Goal: Task Accomplishment & Management: Manage account settings

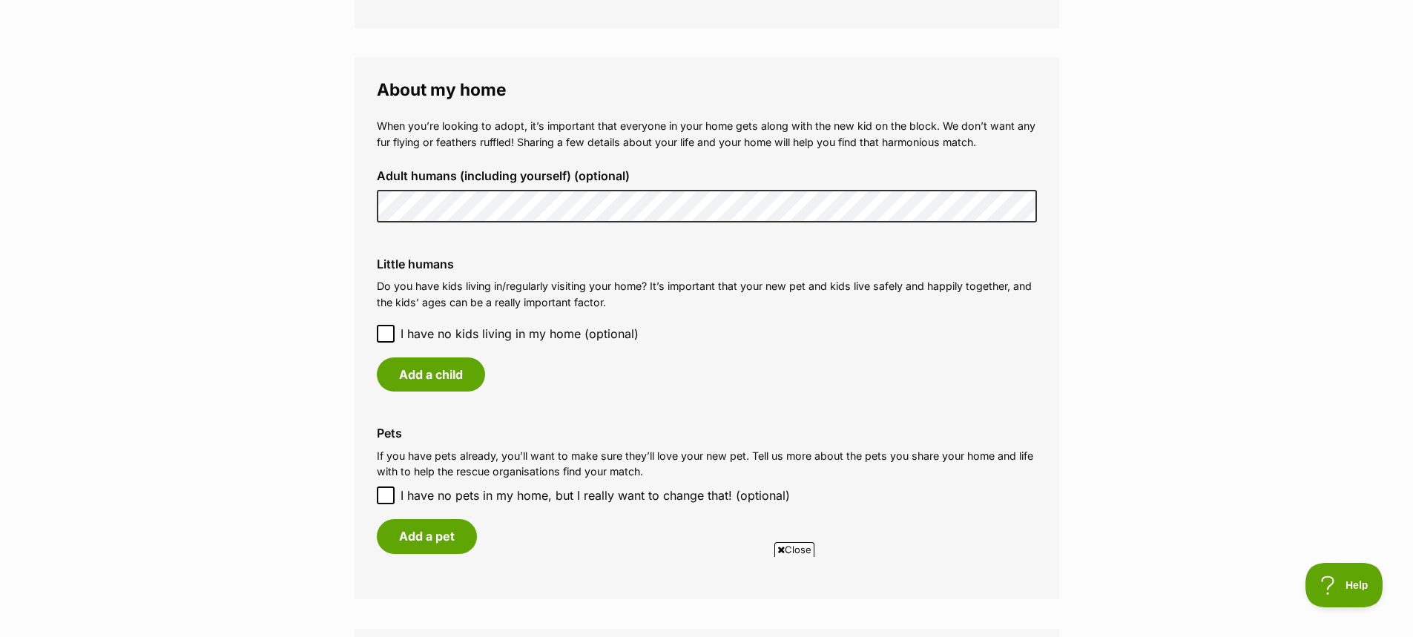
scroll to position [1038, 0]
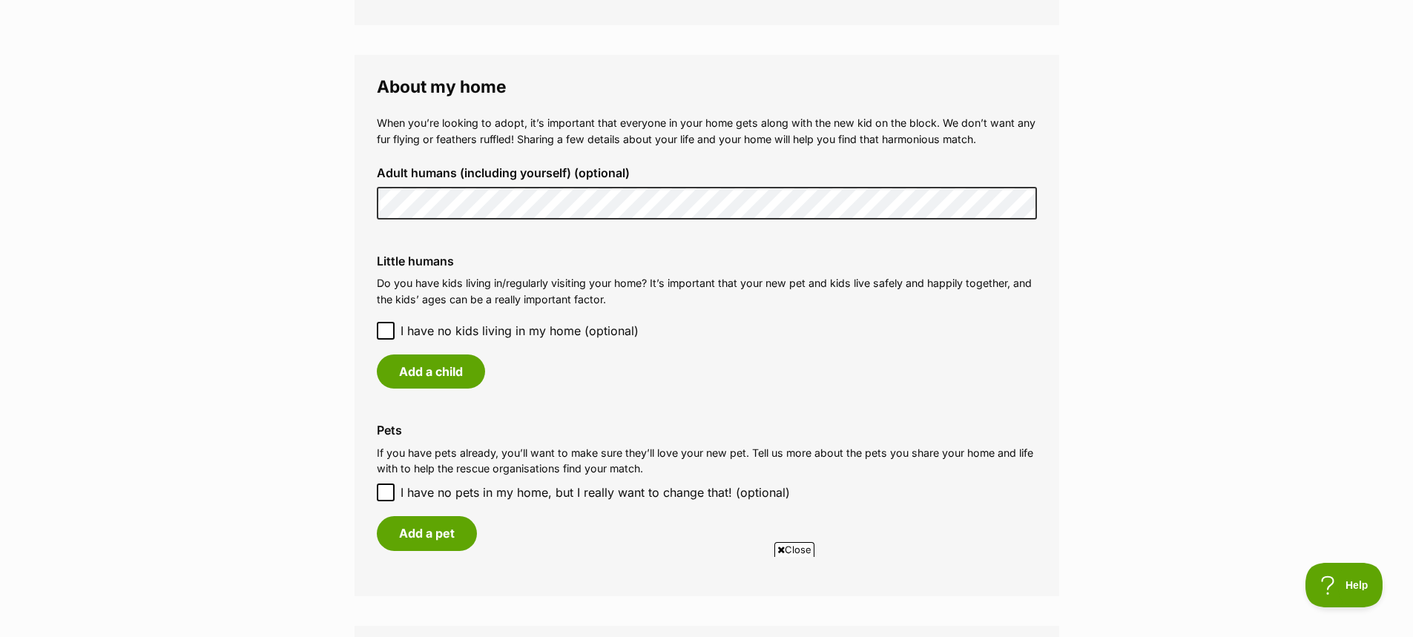
click at [384, 330] on icon at bounding box center [385, 331] width 10 height 10
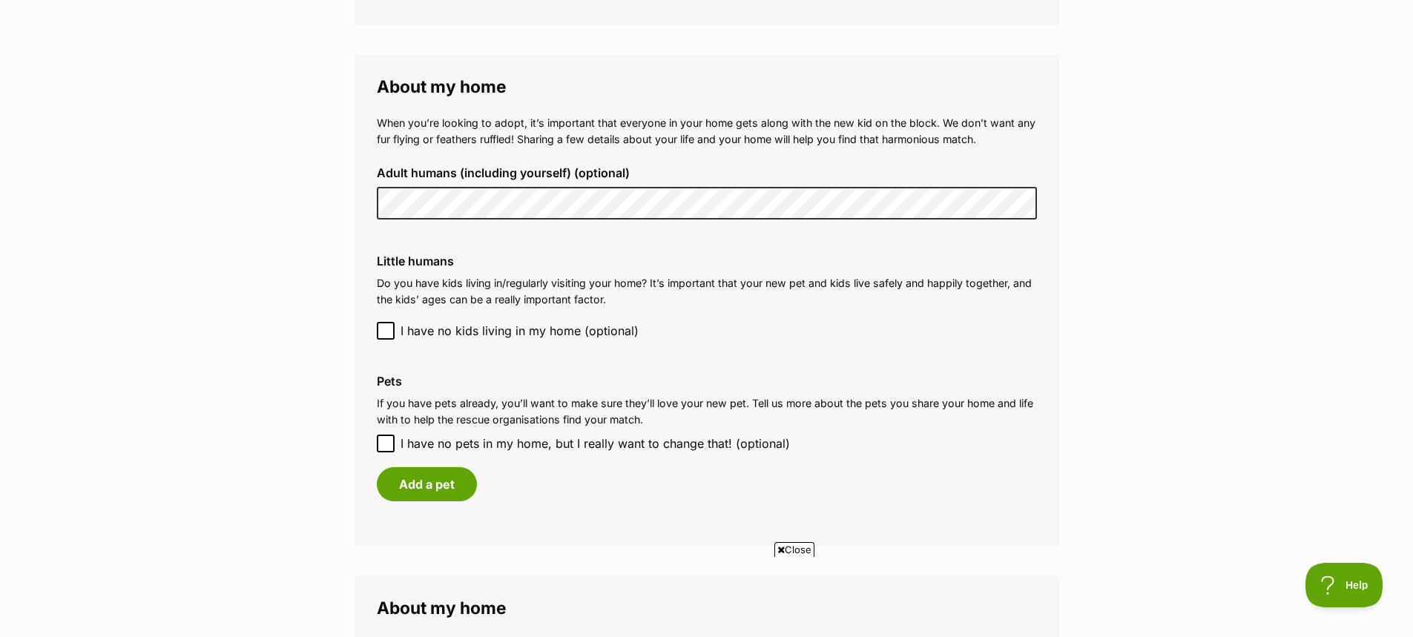
click at [389, 446] on icon at bounding box center [385, 443] width 10 height 10
click at [389, 446] on input "I have no pets in my home, but I really want to change that! (optional)" at bounding box center [386, 444] width 18 height 18
checkbox input "true"
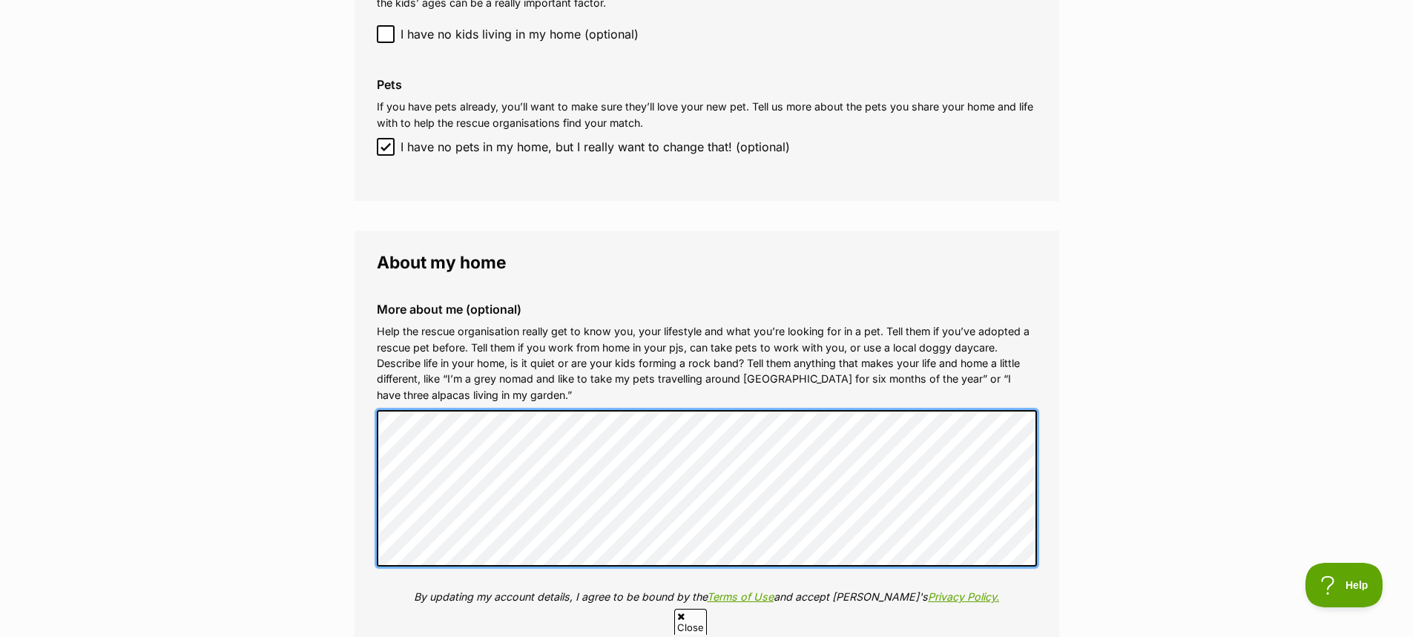
scroll to position [0, 0]
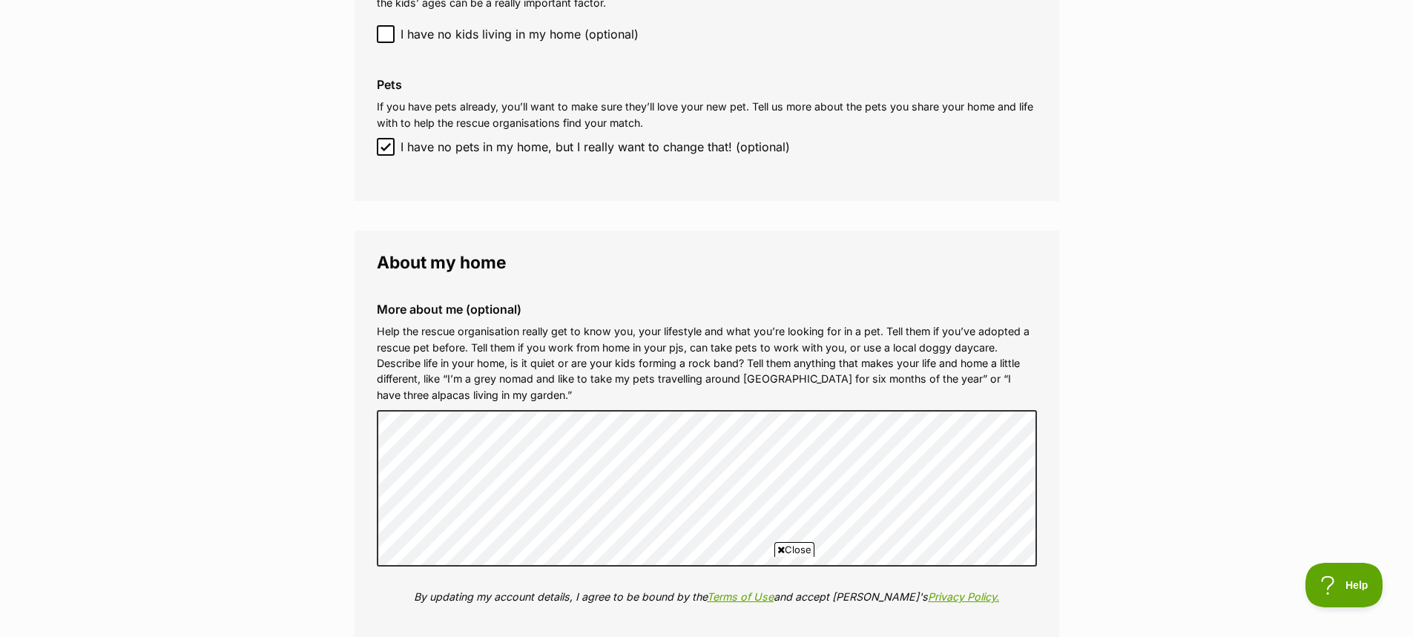
drag, startPoint x: 573, startPoint y: 386, endPoint x: 902, endPoint y: 248, distance: 356.7
click at [902, 248] on fieldset "About my home More about me (optional) Help the rescue organisation really get …" at bounding box center [706, 452] width 704 height 442
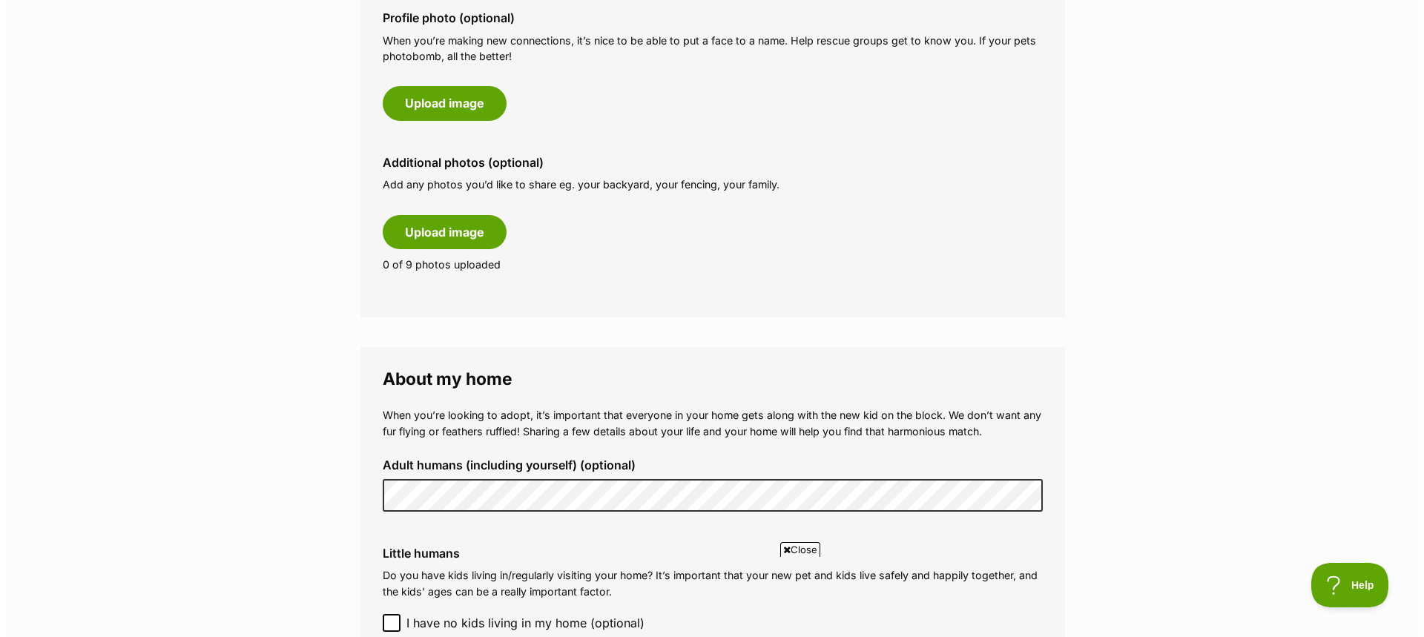
scroll to position [742, 0]
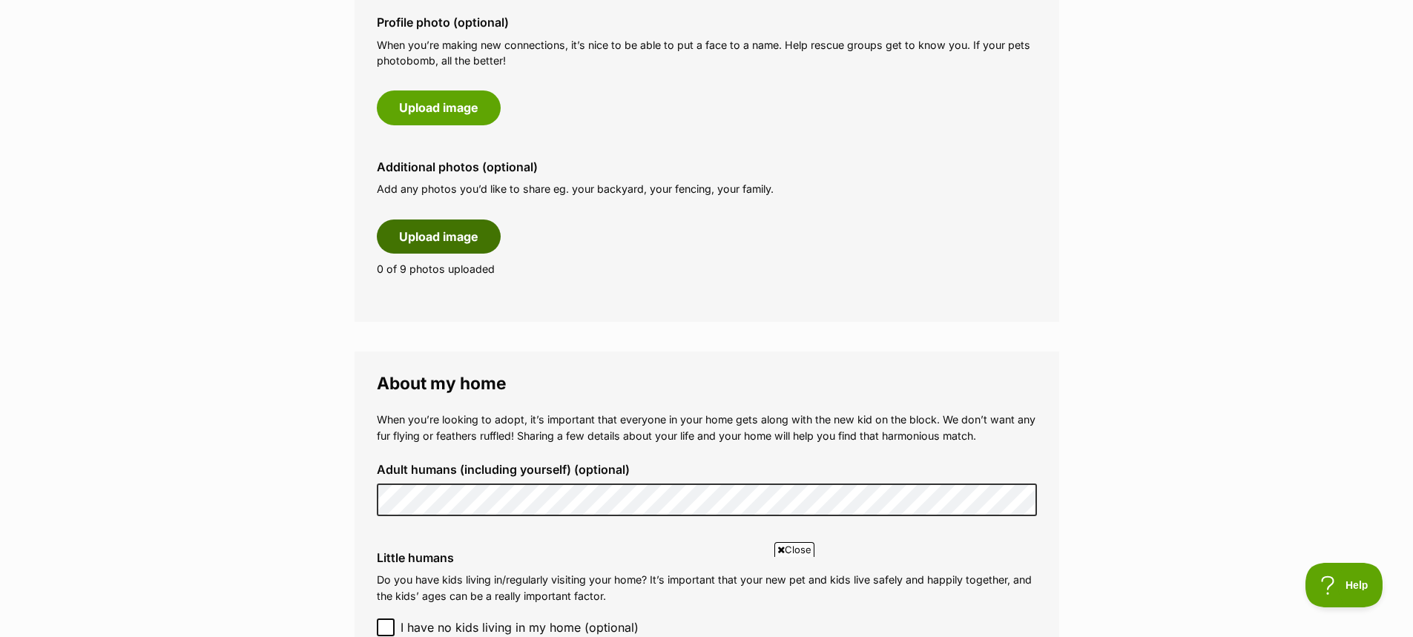
click at [458, 240] on button "Upload image" at bounding box center [439, 237] width 124 height 34
click at [461, 235] on button "Upload image" at bounding box center [439, 237] width 124 height 34
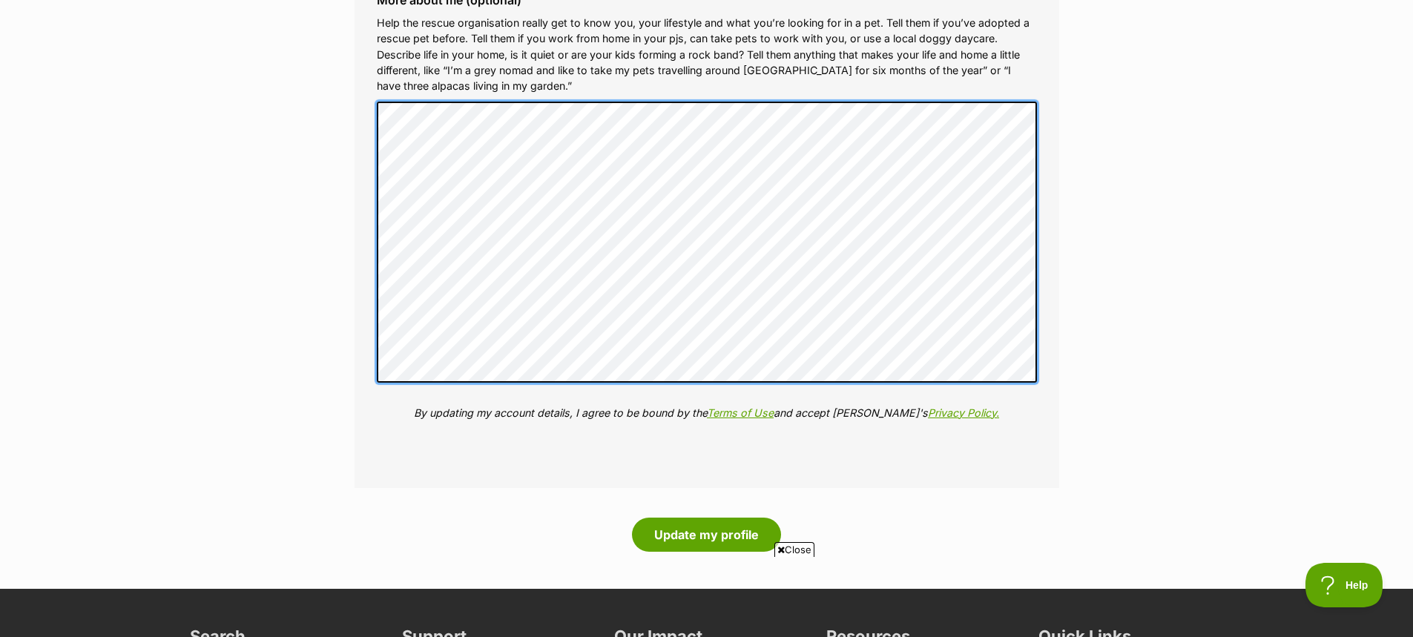
scroll to position [1780, 0]
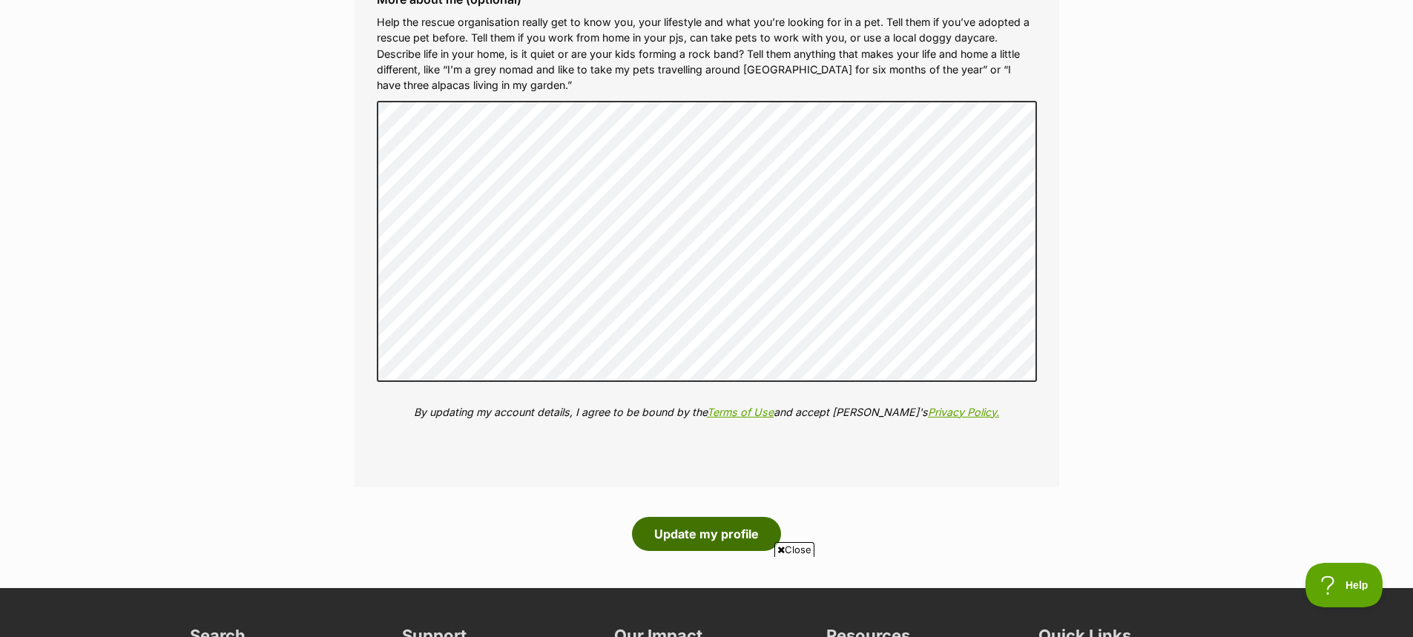
click at [696, 532] on button "Update my profile" at bounding box center [706, 534] width 149 height 34
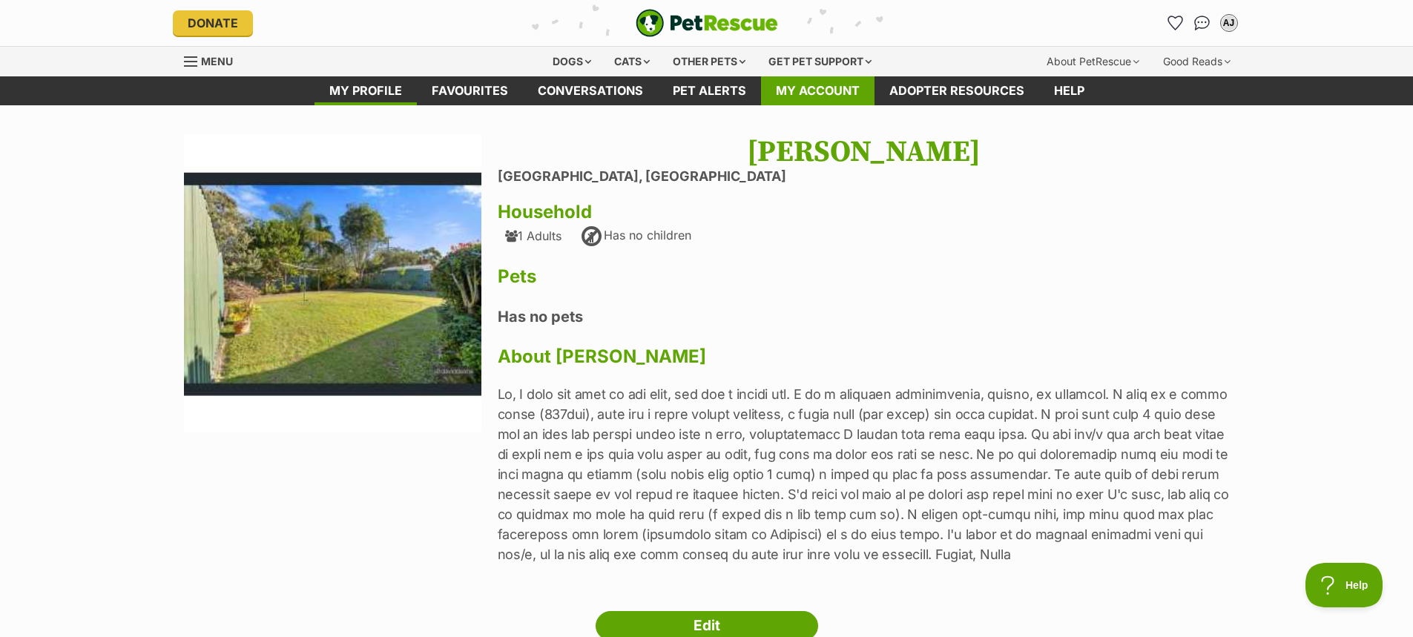
click at [808, 88] on link "My account" at bounding box center [817, 90] width 113 height 29
